Goal: Navigation & Orientation: Find specific page/section

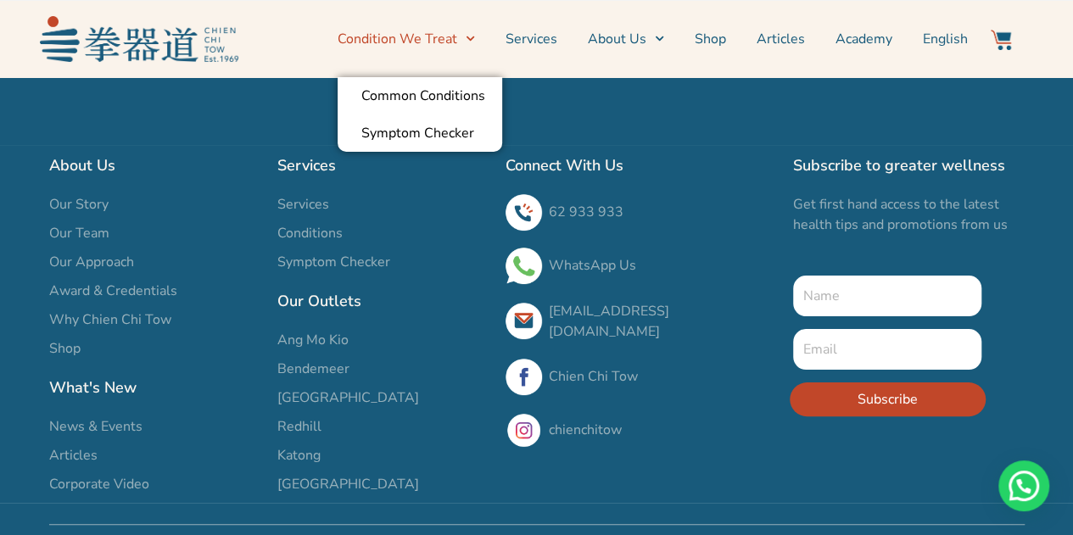
click at [448, 35] on link "Condition We Treat" at bounding box center [406, 39] width 137 height 42
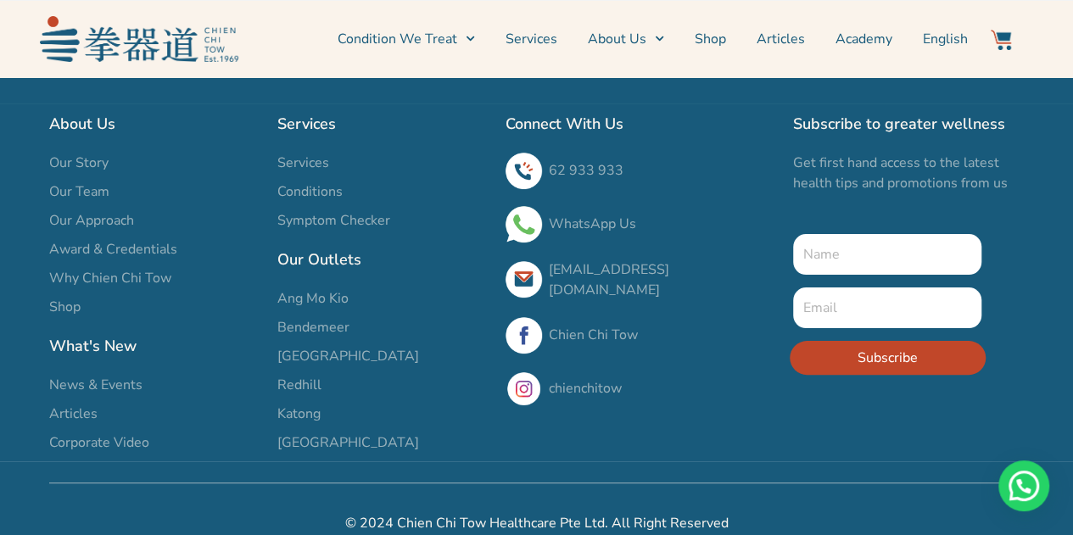
scroll to position [64, 0]
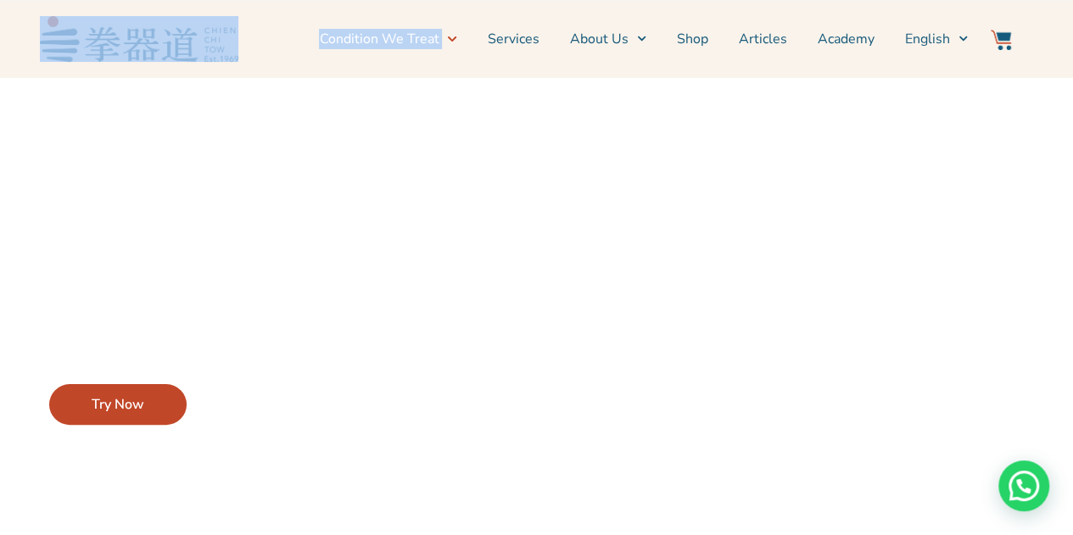
drag, startPoint x: 254, startPoint y: 64, endPoint x: 54, endPoint y: 44, distance: 201.1
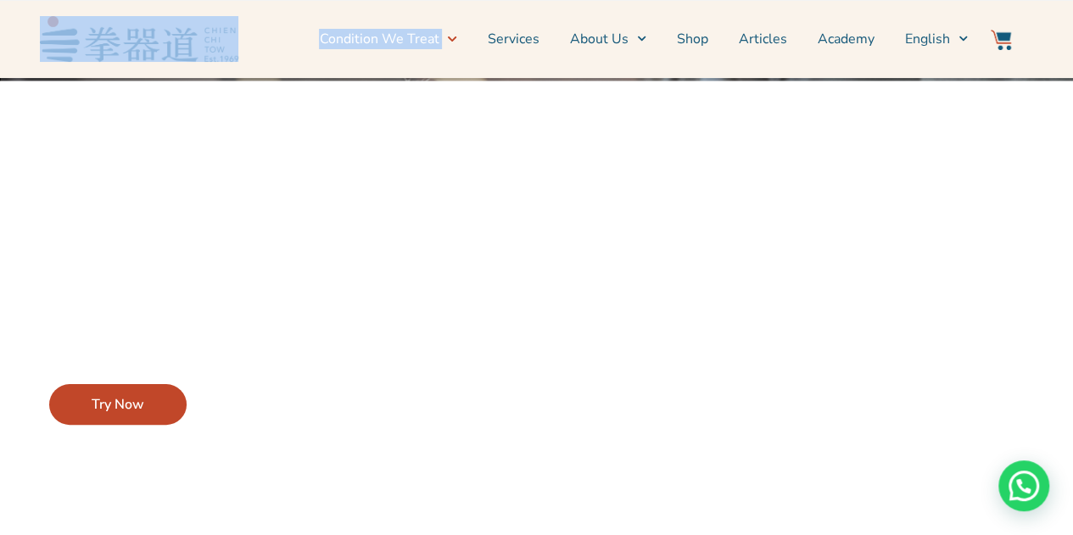
click at [54, 44] on div "Condition We Treat Common Conditions Symptom Checker Services About Us News & E…" at bounding box center [536, 38] width 992 height 59
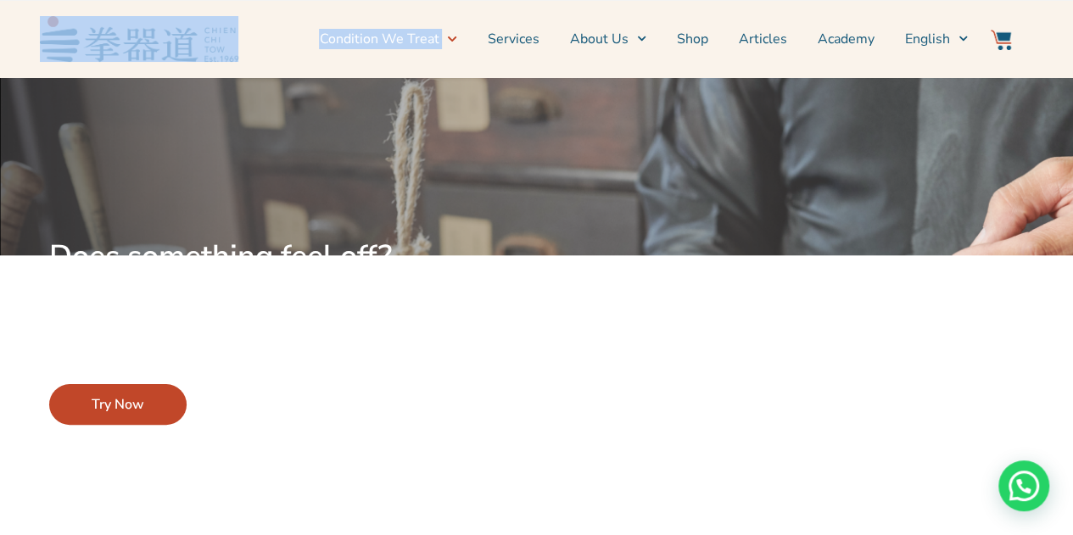
copy div "Condition We Treat Common Conditions Symptom Checker"
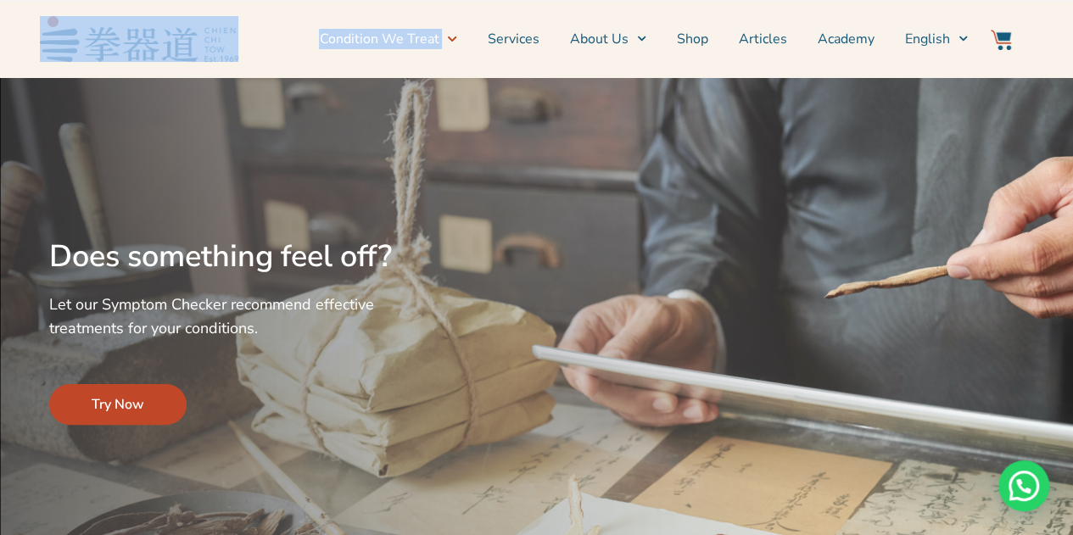
click at [276, 50] on nav "Condition We Treat Common Conditions Symptom Checker Services About Us News & E…" at bounding box center [607, 39] width 721 height 42
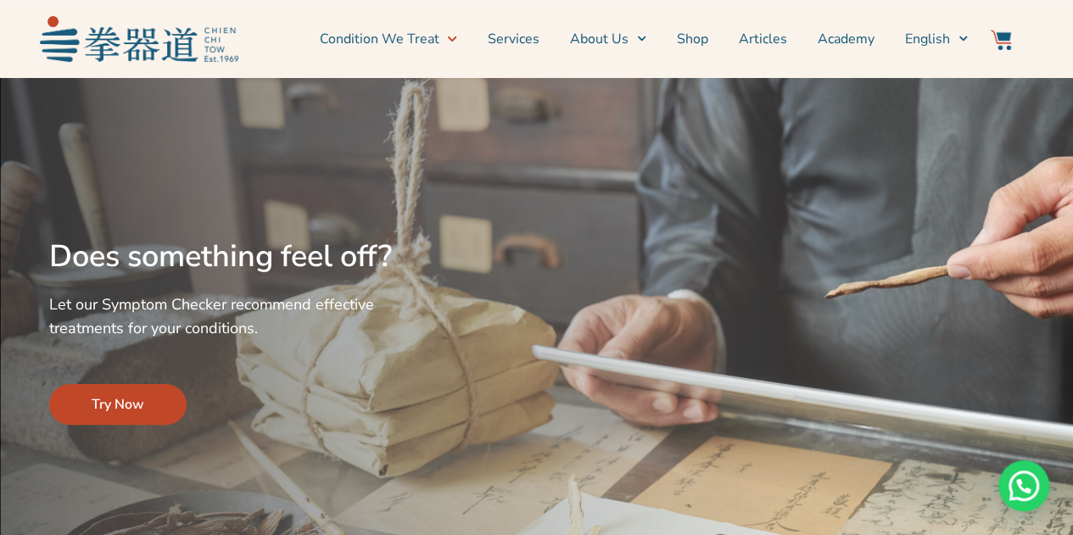
click at [457, 187] on div at bounding box center [735, 319] width 595 height 466
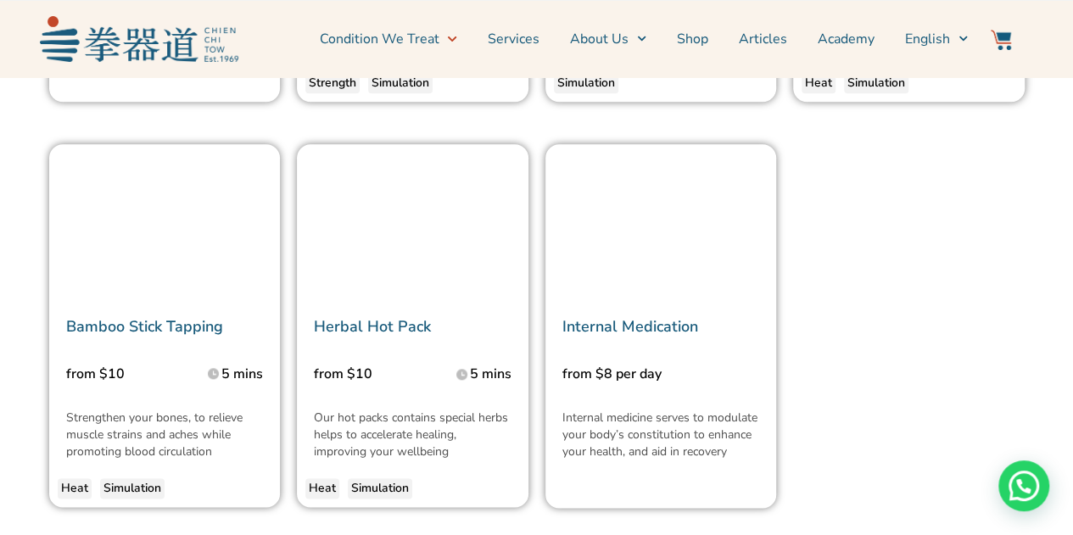
scroll to position [4325, 0]
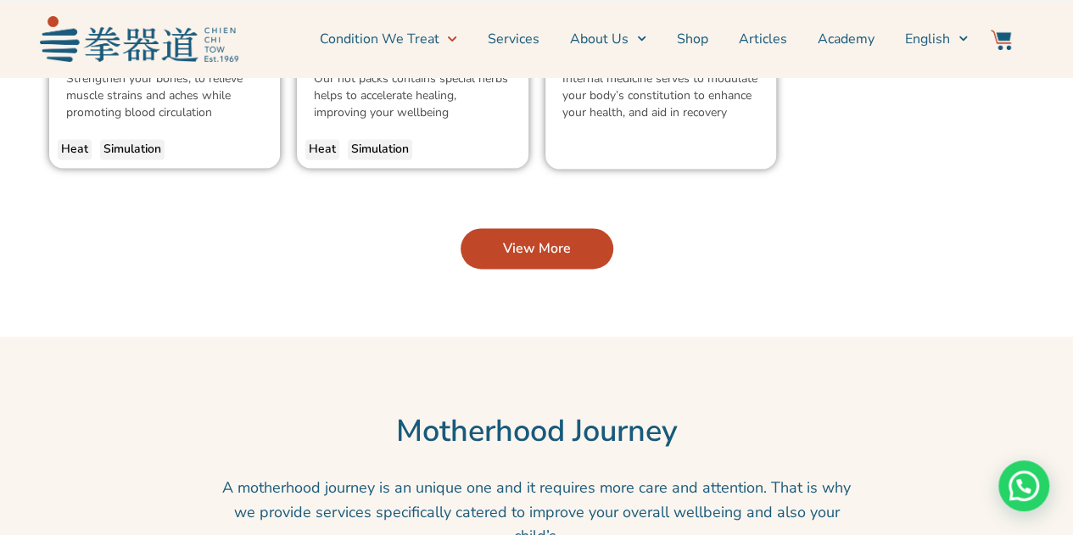
click at [516, 238] on span "View More" at bounding box center [537, 248] width 68 height 20
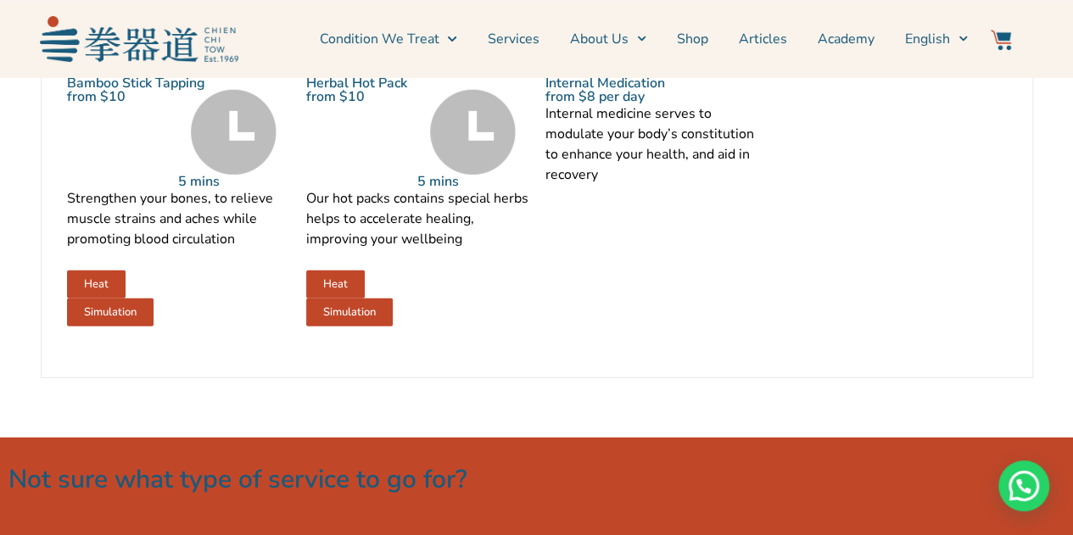
scroll to position [2460, 0]
click at [607, 313] on div "Internal Medication from $8 per day Internal medicine serves to modulate your b…" at bounding box center [656, 127] width 239 height 416
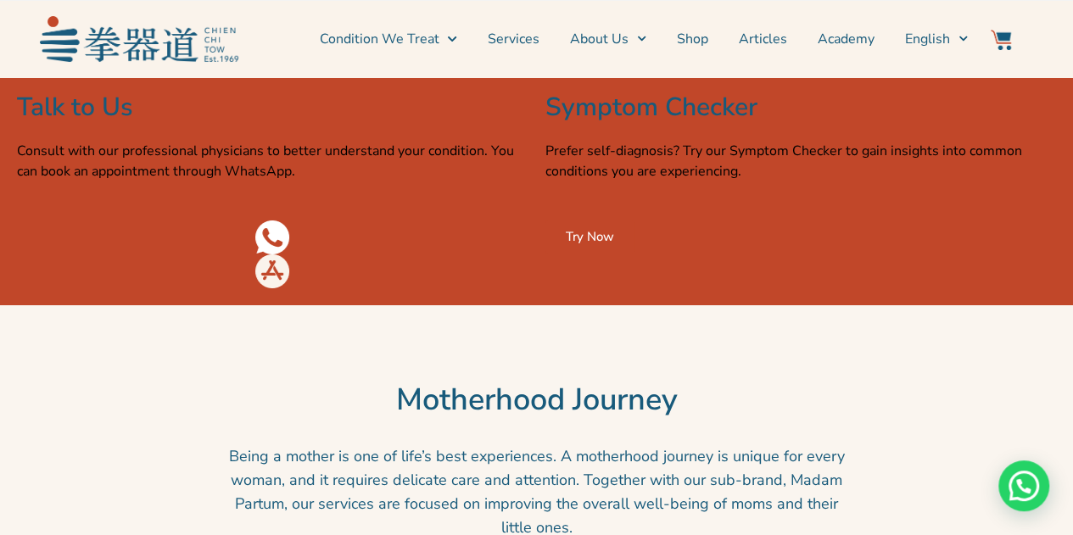
scroll to position [2799, 0]
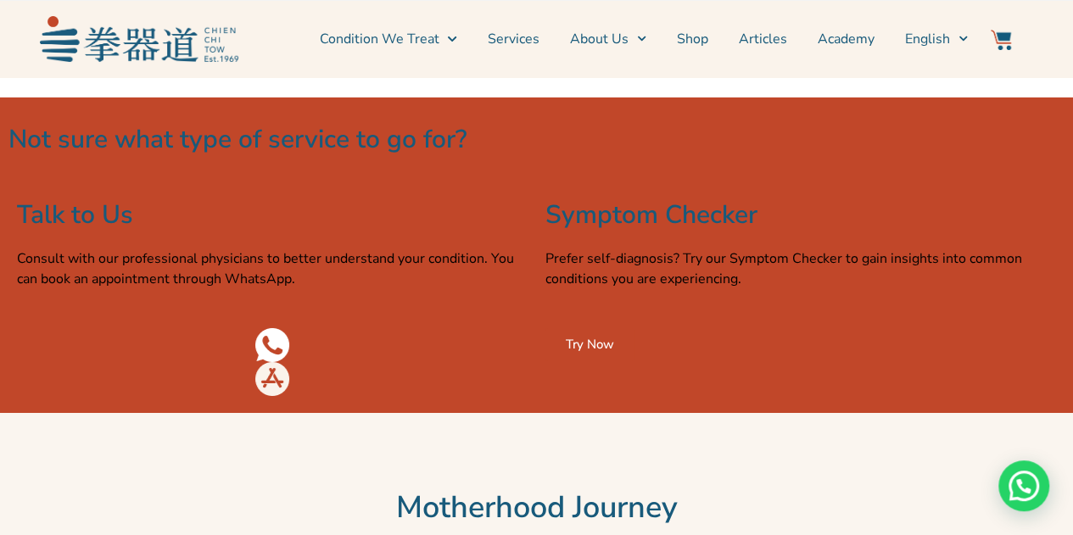
click at [1007, 41] on img at bounding box center [1001, 40] width 20 height 20
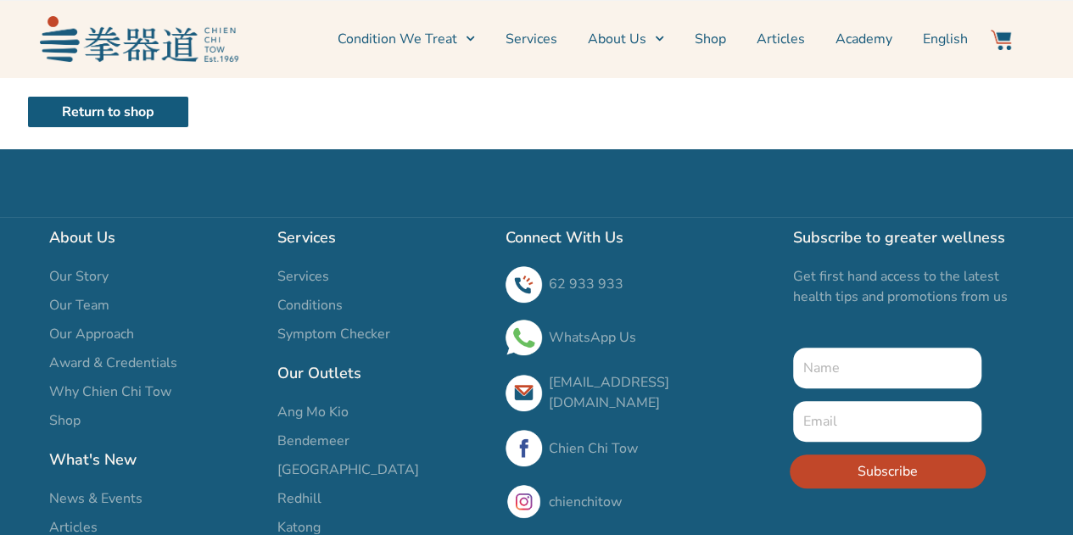
scroll to position [170, 0]
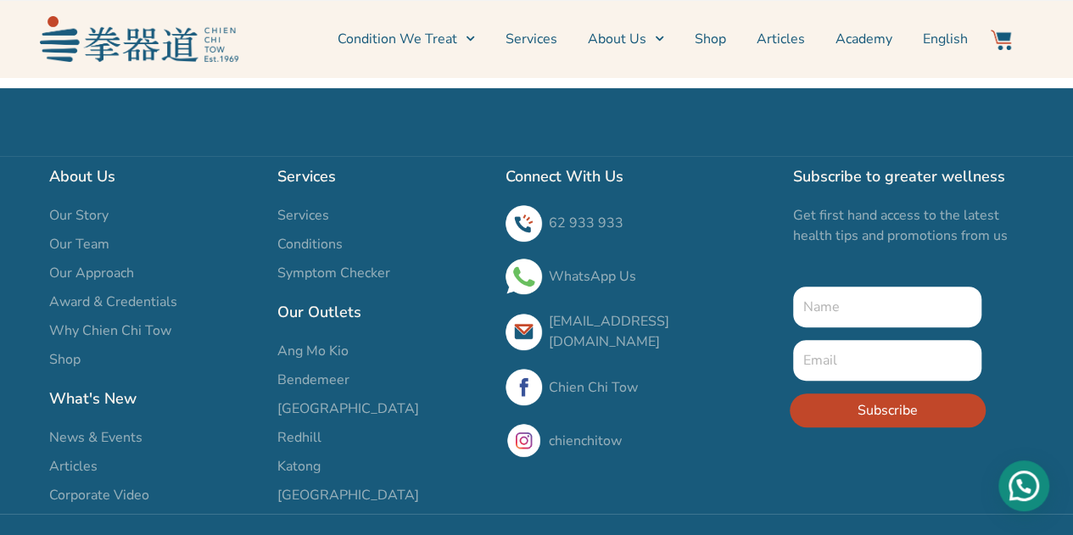
click at [1038, 489] on div "Need help?" at bounding box center [1023, 486] width 51 height 51
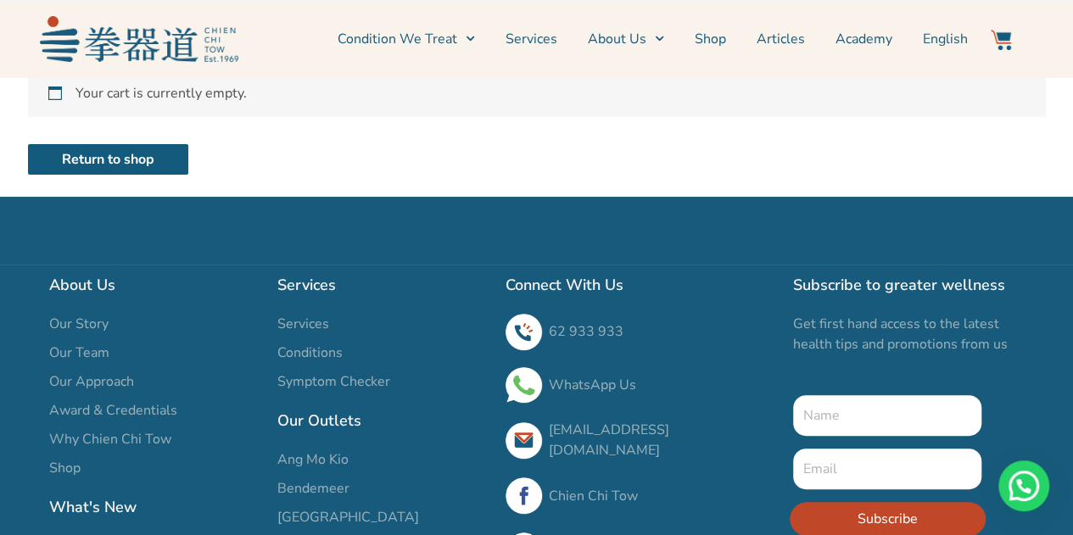
scroll to position [0, 0]
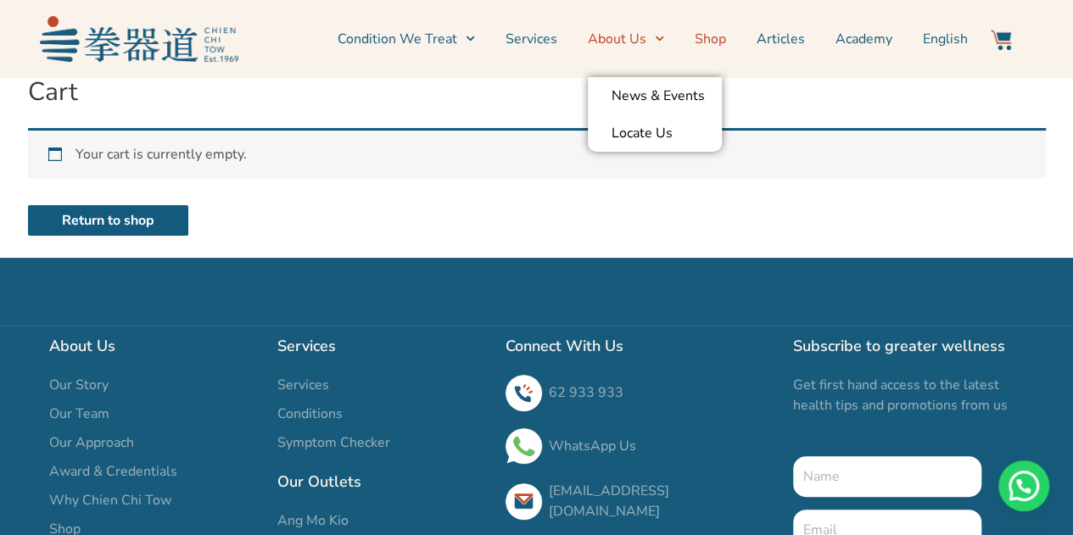
click at [721, 42] on link "Shop" at bounding box center [710, 39] width 31 height 42
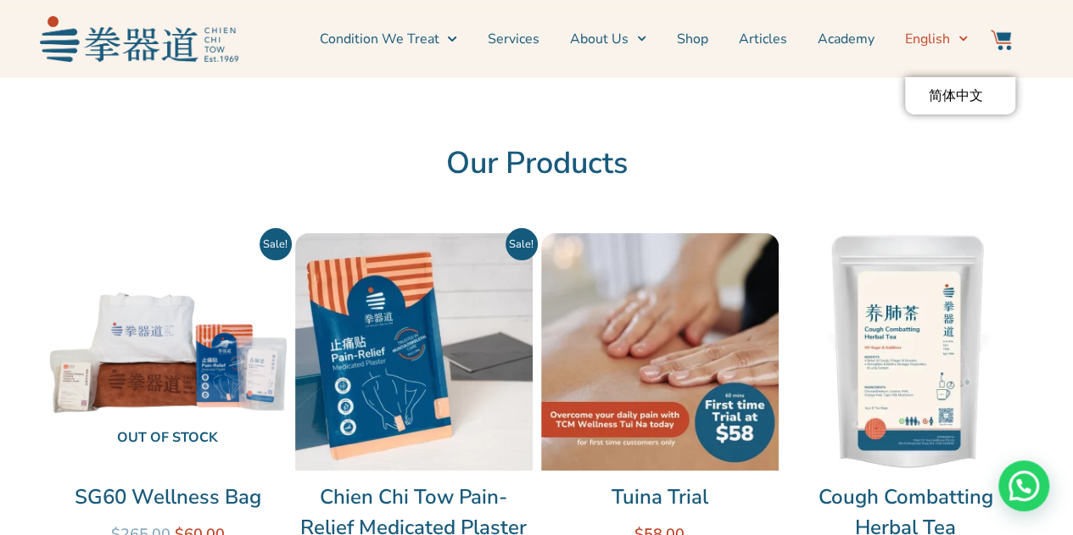
click at [965, 40] on icon "Menu" at bounding box center [962, 38] width 9 height 9
click at [520, 40] on link "Services" at bounding box center [514, 39] width 52 height 42
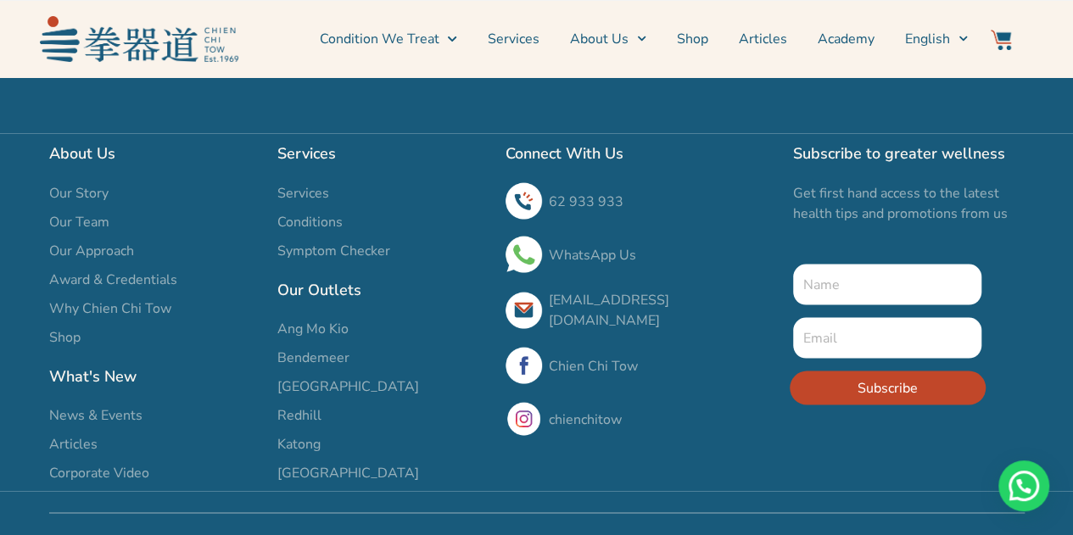
scroll to position [1497, 0]
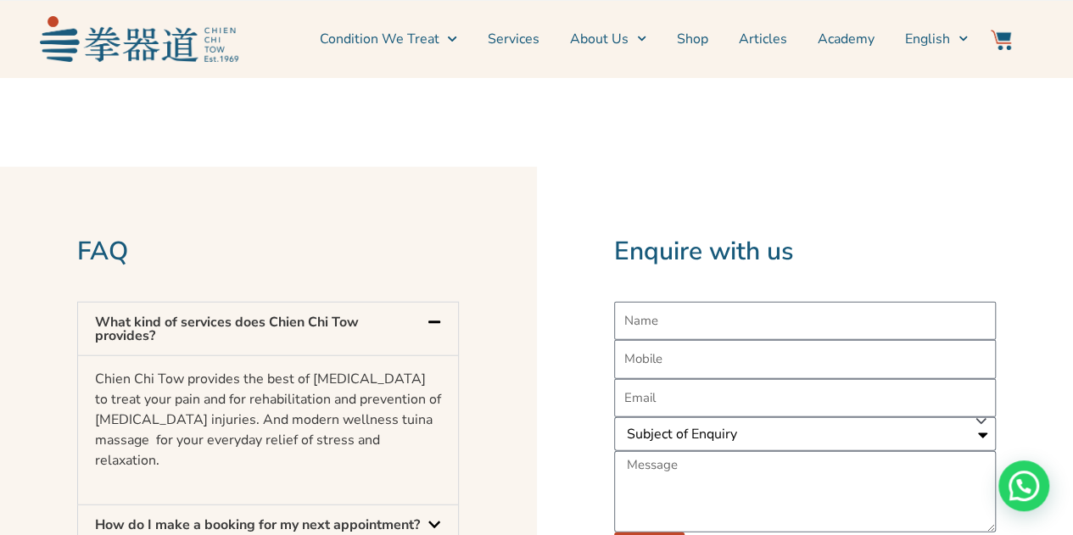
scroll to position [5343, 0]
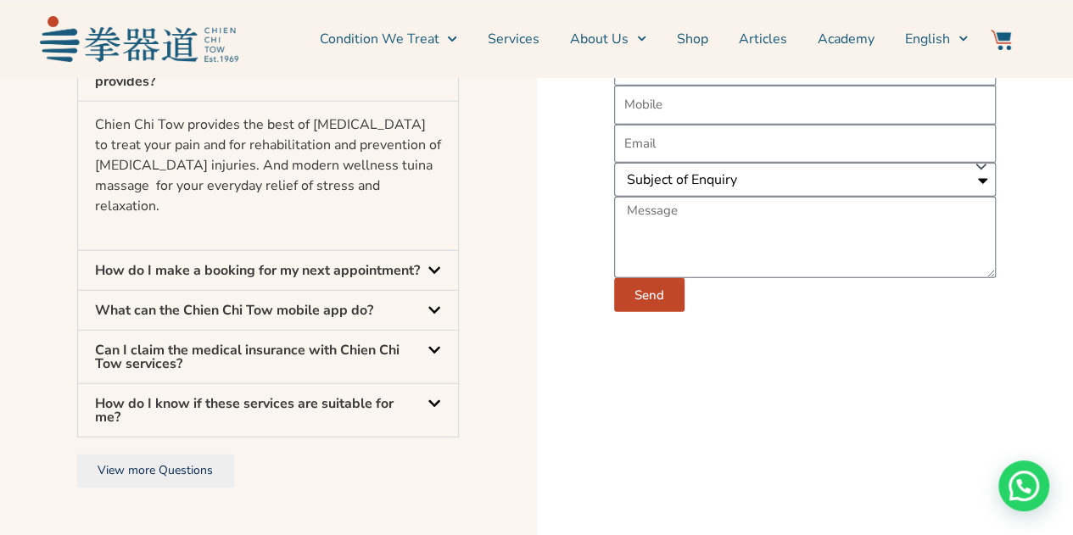
click at [436, 277] on icon at bounding box center [434, 271] width 14 height 14
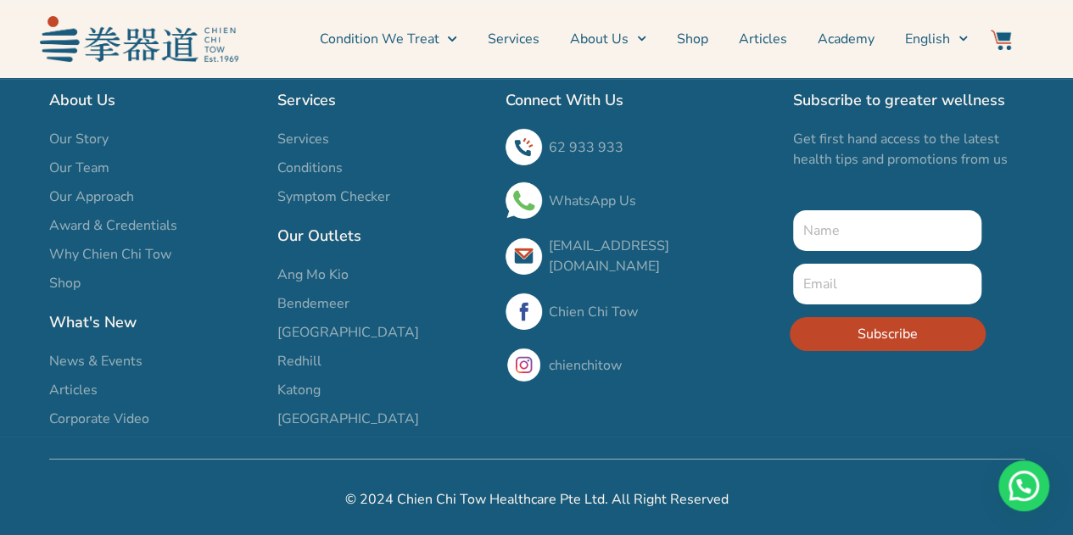
scroll to position [5872, 0]
click at [309, 332] on span "[GEOGRAPHIC_DATA]" at bounding box center [348, 332] width 142 height 20
click at [293, 359] on span "Redhill" at bounding box center [299, 361] width 44 height 20
click at [300, 362] on span "Redhill" at bounding box center [299, 361] width 44 height 20
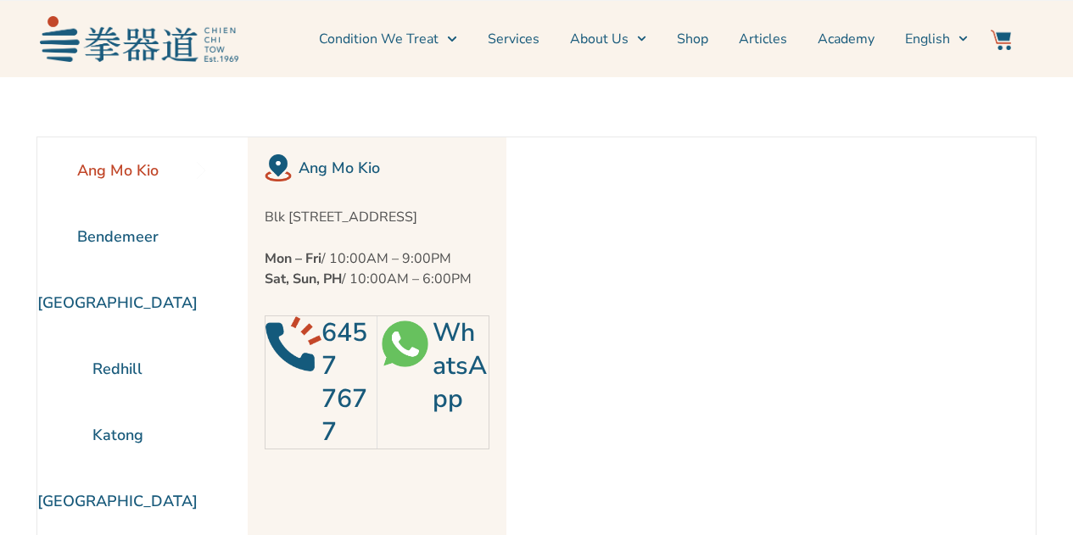
scroll to position [76, 0]
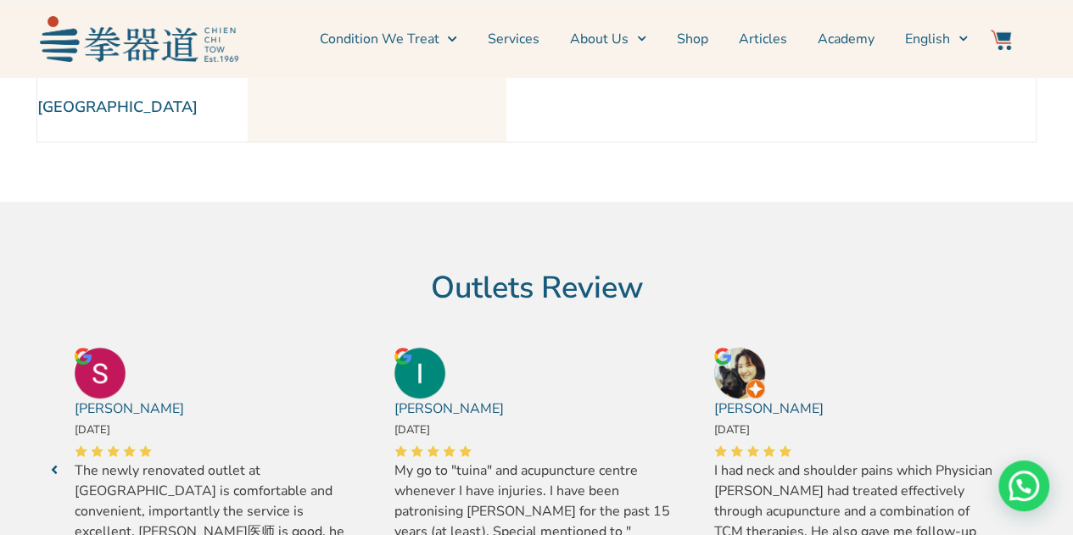
scroll to position [331, 0]
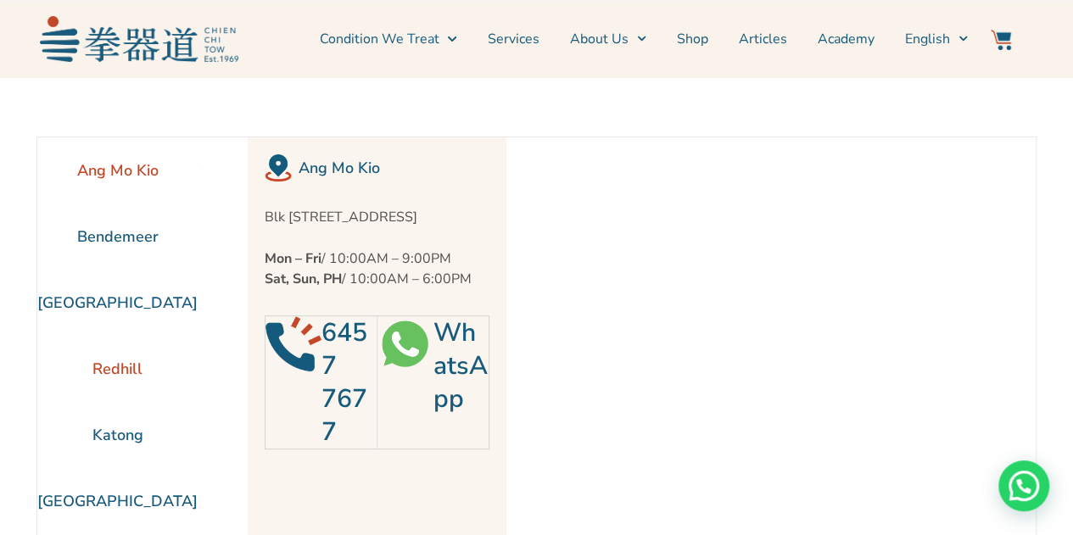
click at [119, 371] on li "Redhill" at bounding box center [117, 369] width 160 height 66
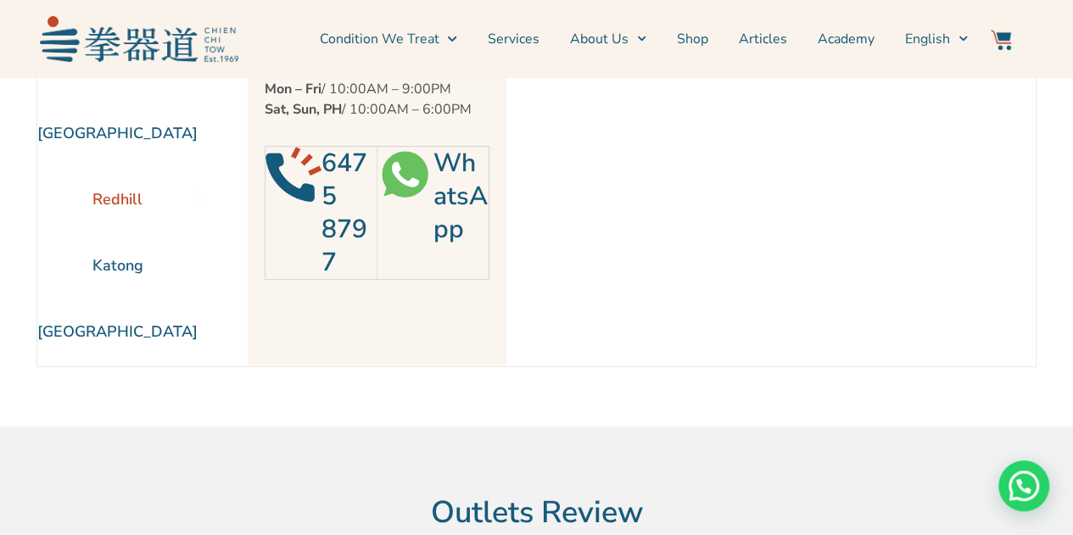
scroll to position [85, 0]
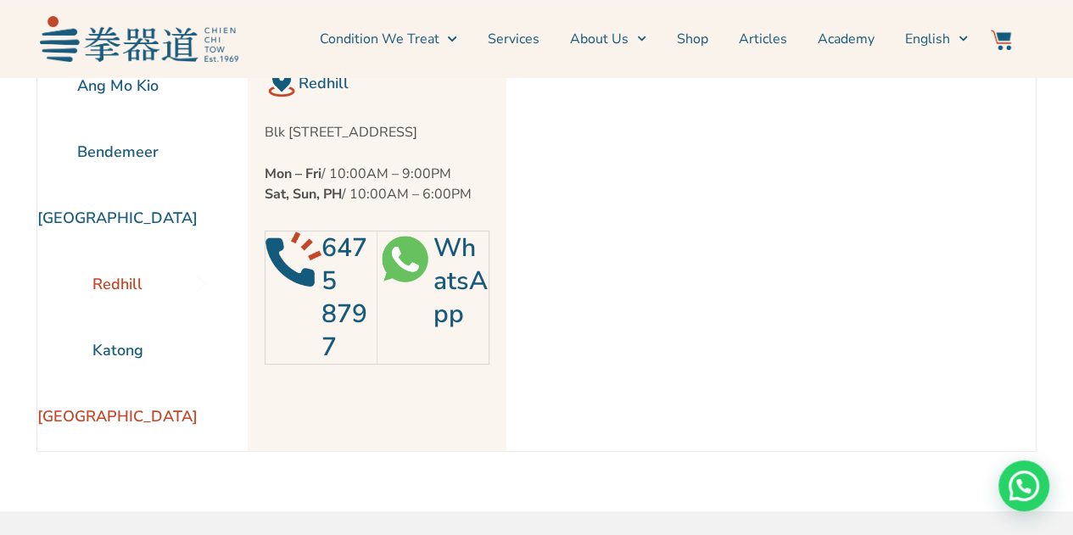
click at [103, 408] on li "[GEOGRAPHIC_DATA]" at bounding box center [117, 416] width 160 height 66
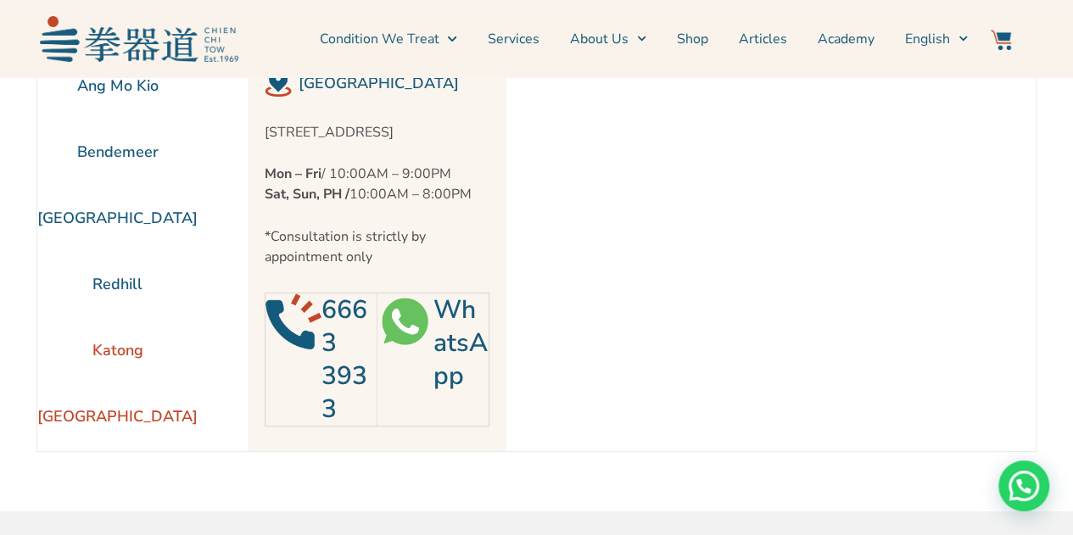
click at [114, 354] on li "Katong" at bounding box center [117, 350] width 160 height 66
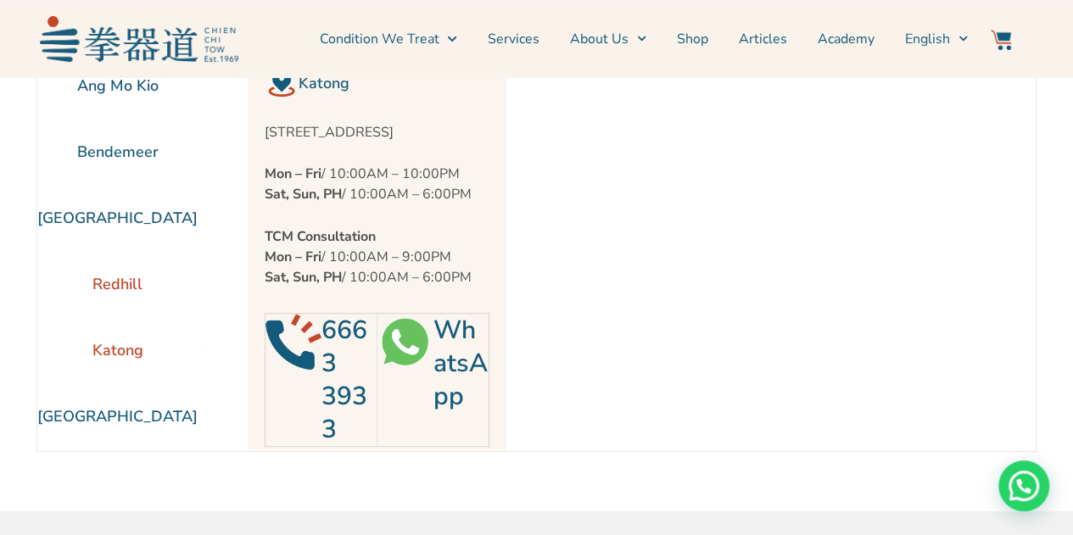
click at [102, 277] on li "Redhill" at bounding box center [117, 284] width 160 height 66
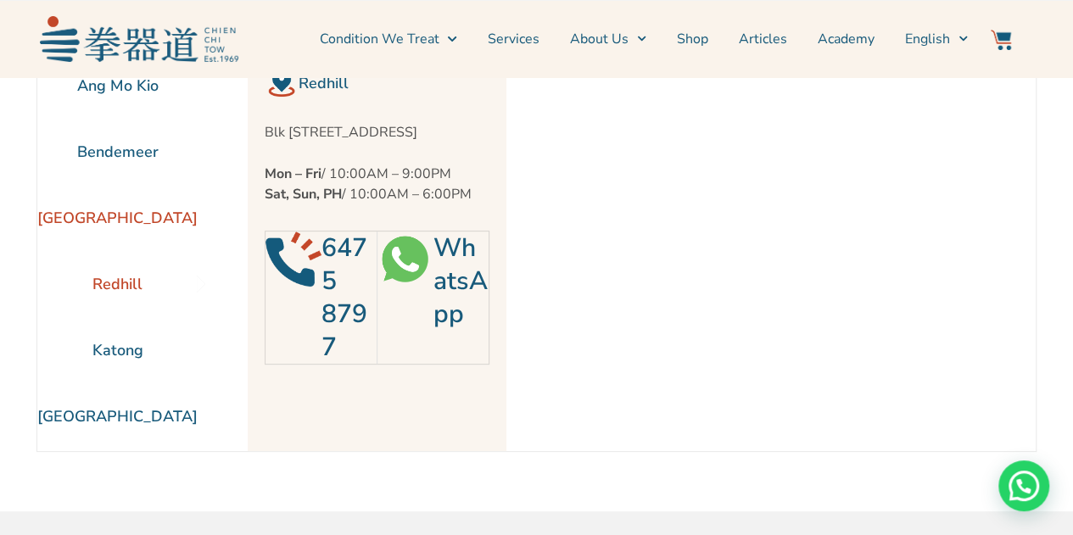
click at [127, 221] on li "[GEOGRAPHIC_DATA]" at bounding box center [117, 218] width 160 height 66
click at [128, 279] on li "Redhill" at bounding box center [117, 284] width 160 height 66
